Goal: Use online tool/utility

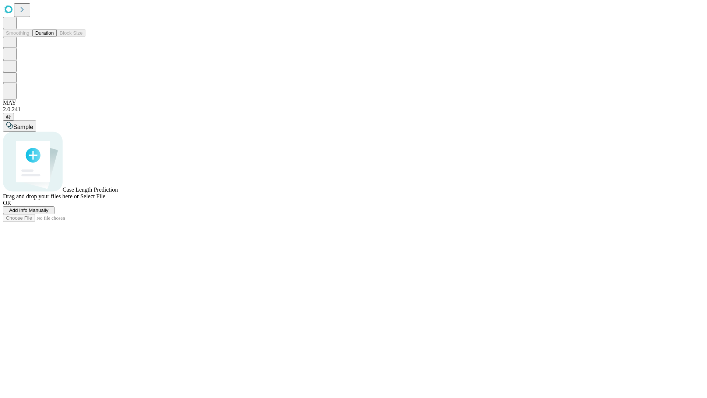
click at [105, 199] on span "Select File" at bounding box center [92, 196] width 25 height 6
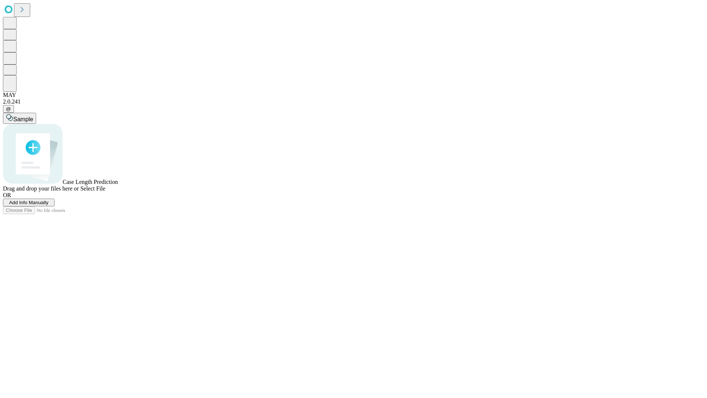
click at [105, 192] on span "Select File" at bounding box center [92, 188] width 25 height 6
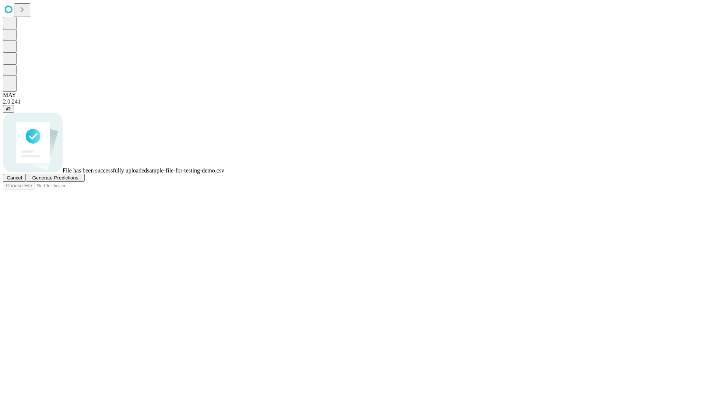
click at [78, 181] on span "Generate Predictions" at bounding box center [55, 178] width 46 height 6
